Goal: Transaction & Acquisition: Obtain resource

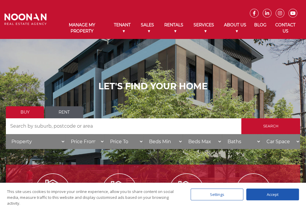
click at [65, 113] on link "Rent" at bounding box center [64, 112] width 38 height 12
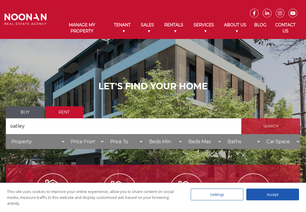
type input "oatley"
click at [269, 127] on input "Search" at bounding box center [270, 126] width 59 height 16
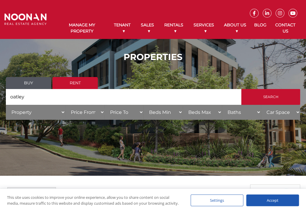
click at [6, 105] on select "Property House Unit Apartment Other Villa Duplex Semi-detached Townhouse Terrac…" at bounding box center [35, 112] width 59 height 15
select select "Unit"
click option "Unit" at bounding box center [0, 0] width 0 height 0
click at [65, 105] on select "Price From $50 $100 $150 $200 $250 $300 $350 $400 $450 $500 $550 $600 $650 $700…" at bounding box center [84, 112] width 39 height 15
click option "$1,600" at bounding box center [0, 0] width 0 height 0
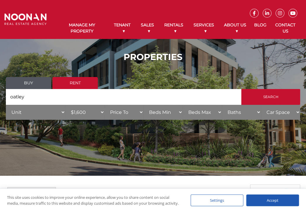
click at [6, 105] on select "Property House Unit Apartment Other Villa Duplex Semi-detached Townhouse Terrac…" at bounding box center [35, 112] width 59 height 15
click option "Unit" at bounding box center [0, 0] width 0 height 0
click at [65, 105] on select "Price From $50 $100 $150 $200 $250 $300 $350 $400 $450 $500 $550 $600 $650 $700…" at bounding box center [84, 112] width 39 height 15
select select "750"
click option "$750" at bounding box center [0, 0] width 0 height 0
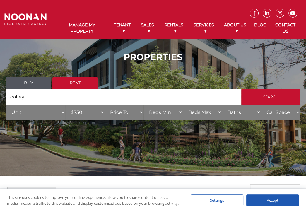
click at [86, 9] on ul at bounding box center [178, 9] width 246 height 18
click at [78, 83] on link "Rent" at bounding box center [74, 83] width 45 height 12
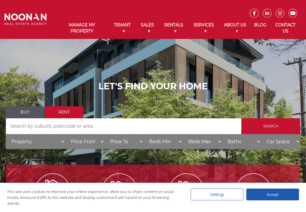
click at [143, 134] on select "Beds Min 1 + 2 + 3 + 4 + 5 + 6 + 7 + 8 + 9 + 10 +" at bounding box center [162, 141] width 39 height 15
select select "2"
click option "2 +" at bounding box center [0, 0] width 0 height 0
click at [261, 134] on select "Car Space 1 + 2 + 3 +" at bounding box center [280, 141] width 39 height 15
select select "1"
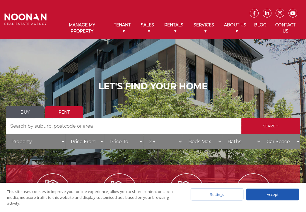
click option "1 +" at bounding box center [0, 0] width 0 height 0
click at [11, 127] on input "Search by Address" at bounding box center [123, 126] width 235 height 16
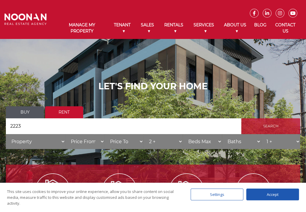
type input "2223"
click at [267, 126] on input "Search" at bounding box center [270, 126] width 59 height 16
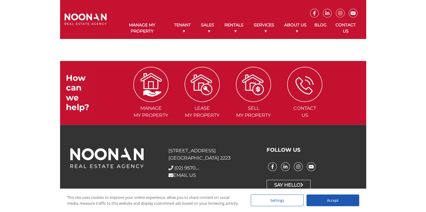
scroll to position [274, 0]
